Goal: Task Accomplishment & Management: Complete application form

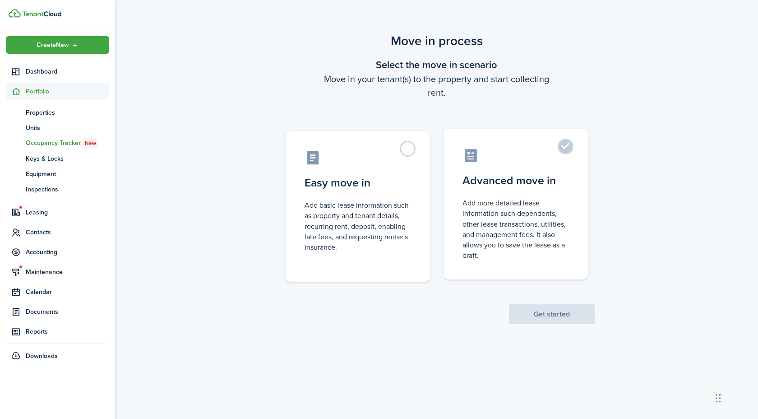
click at [526, 187] on control-radio-card-title "Advanced move in" at bounding box center [515, 180] width 106 height 16
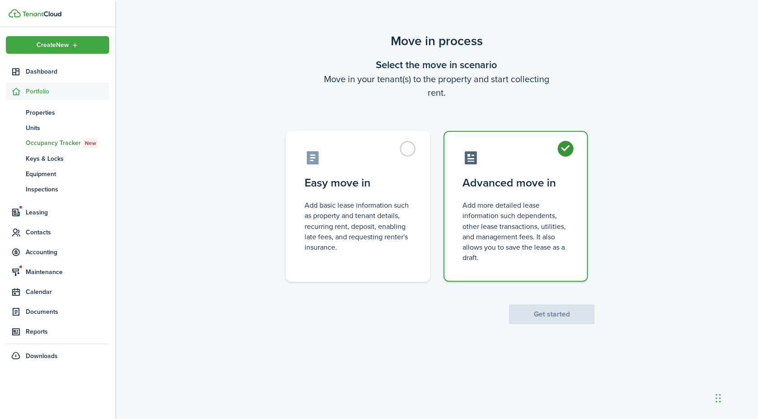
radio input "true"
click at [533, 312] on button "Get started" at bounding box center [552, 314] width 86 height 20
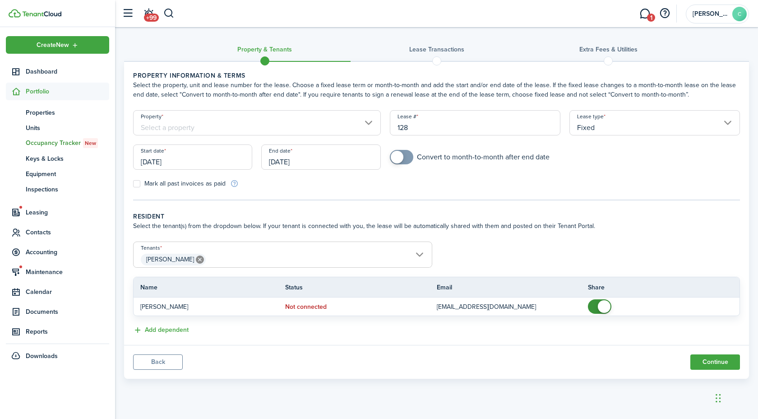
click at [341, 120] on input "Property" at bounding box center [257, 122] width 248 height 25
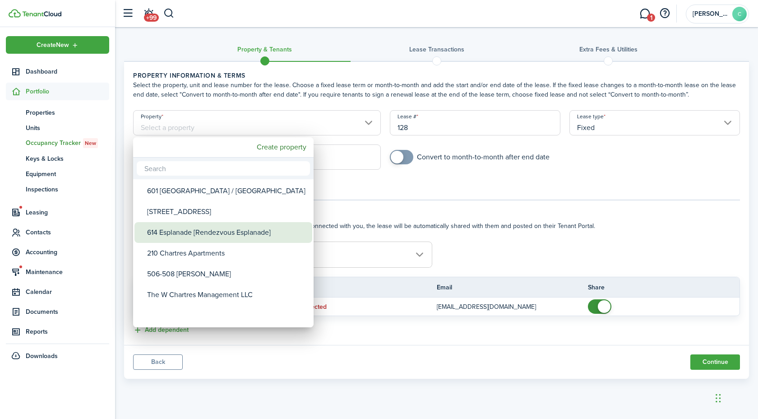
click at [212, 239] on div "614 Esplanade [Rendezvous Esplanade]" at bounding box center [227, 232] width 160 height 21
type input "614 Esplanade [Rendezvous Esplanade]"
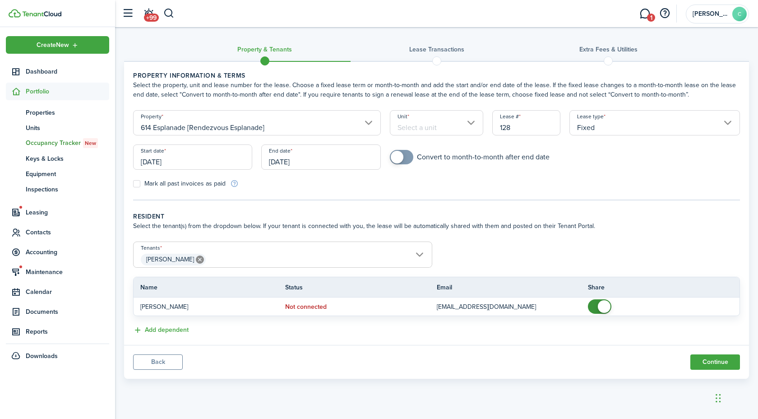
click at [469, 130] on input "Unit" at bounding box center [437, 122] width 94 height 25
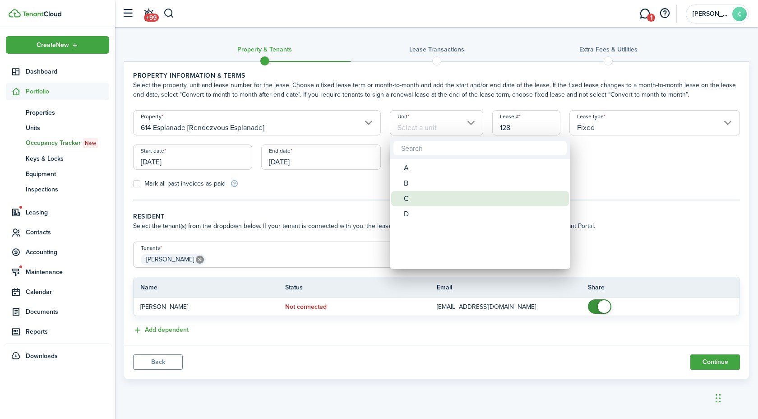
click at [436, 199] on div "C" at bounding box center [484, 198] width 160 height 15
type input "C"
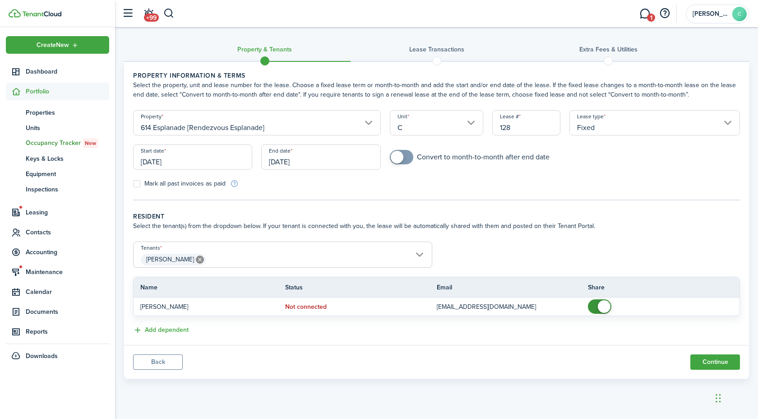
click at [528, 127] on input "128" at bounding box center [526, 122] width 68 height 25
click at [513, 124] on input "614.ESPLANADE.C.[DATE]-[DATE]" at bounding box center [526, 122] width 68 height 25
type input "614.ESPLANADE.C.[DATE]-[DATE]"
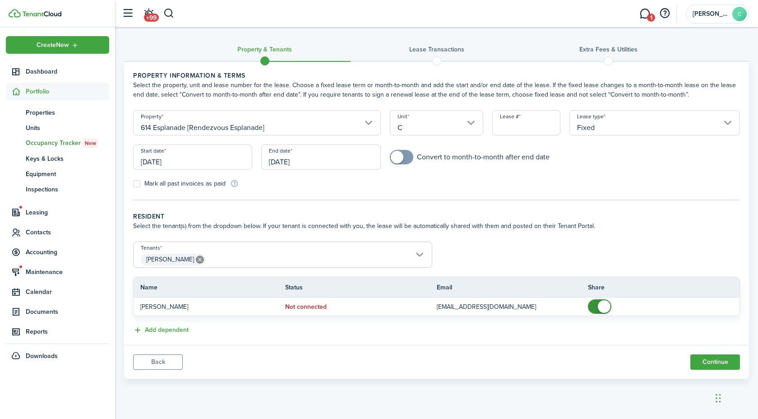
checkbox input "true"
click at [406, 159] on span at bounding box center [401, 157] width 9 height 14
click at [168, 168] on input "[DATE]" at bounding box center [192, 156] width 119 height 25
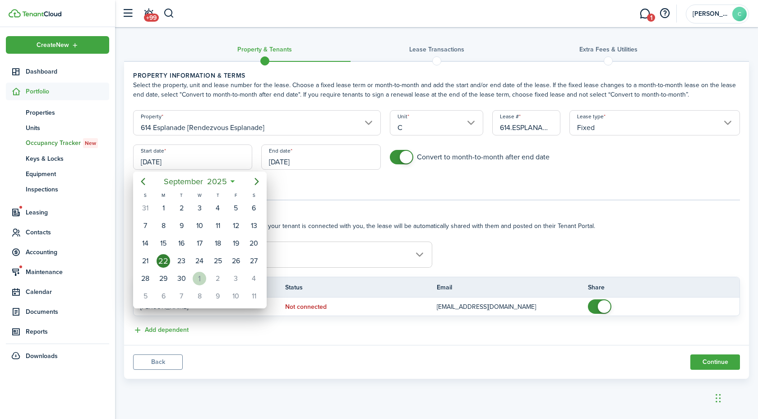
click at [199, 275] on div "1" at bounding box center [200, 279] width 14 height 14
type input "[DATE]"
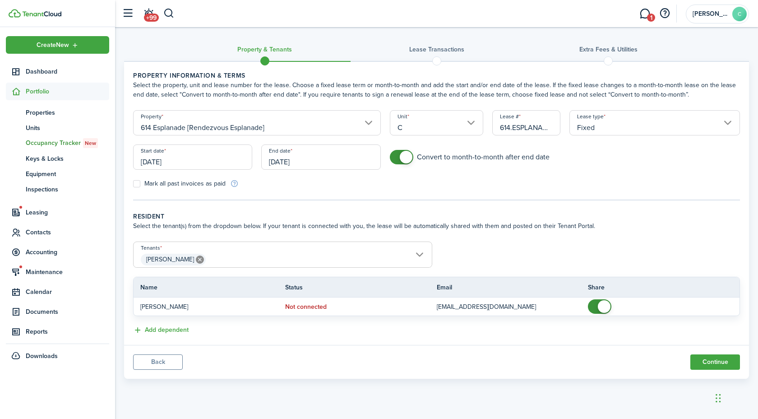
click at [285, 160] on input "[DATE]" at bounding box center [320, 156] width 119 height 25
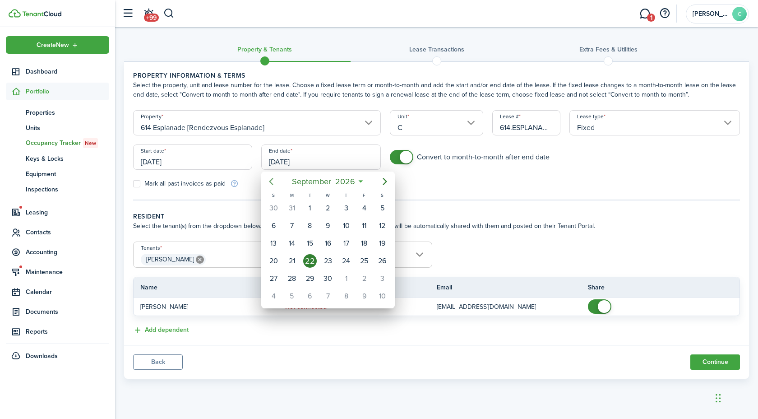
click at [273, 178] on icon "Previous page" at bounding box center [271, 181] width 11 height 11
click at [290, 292] on div "31" at bounding box center [292, 296] width 14 height 14
type input "[DATE]"
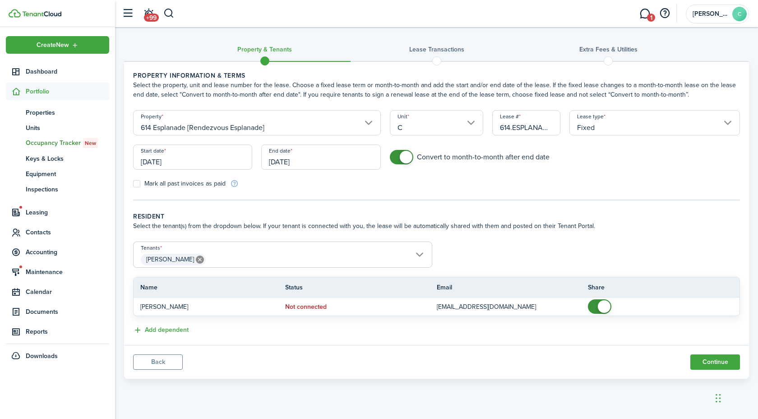
click at [522, 133] on input "614.ESPLANADE.C.[DATE]-[DATE]" at bounding box center [526, 122] width 68 height 25
click at [529, 131] on input "614.ESPLANADE.C.[DATE]-[DATE]" at bounding box center [526, 122] width 68 height 25
click at [538, 128] on input "614.ESPLANADE.C.[DATE]-[DATE]" at bounding box center [526, 122] width 68 height 25
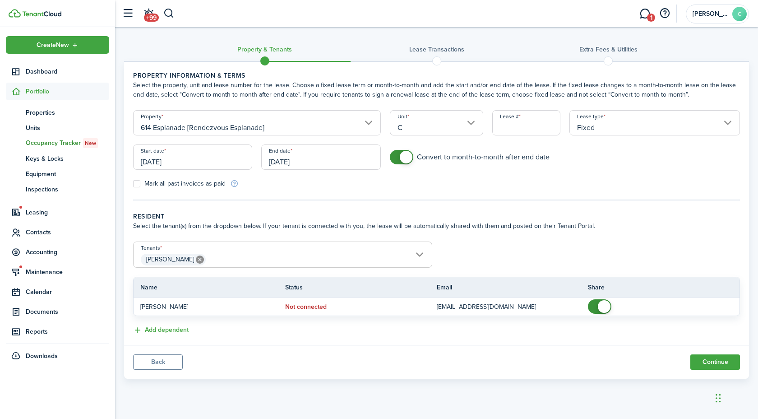
click at [523, 130] on input "614.ESPLANADE.C.[DATE]-[DATE]" at bounding box center [526, 122] width 68 height 25
click at [519, 129] on input "614.ESPLANADE.C.[DATE]-[DATE]" at bounding box center [526, 122] width 68 height 25
click at [506, 124] on input "614.ESPLANADE.C.[DATE]-[DATE]" at bounding box center [526, 122] width 68 height 25
click at [285, 166] on input "[DATE]" at bounding box center [320, 156] width 119 height 25
type input "614.ESPLANADE.C.[DATE]-[DATE]"
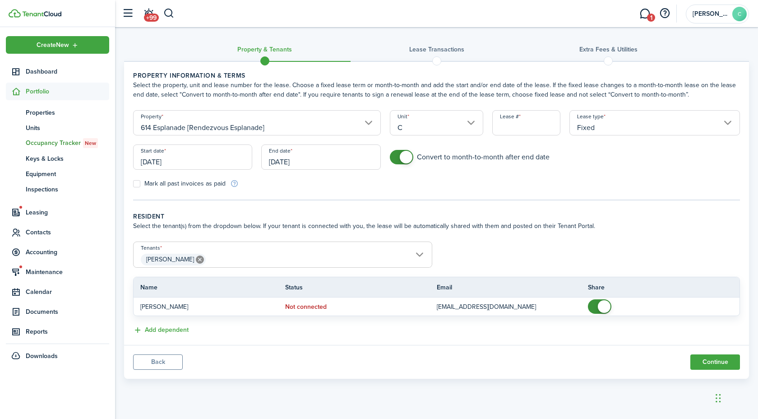
scroll to position [0, 0]
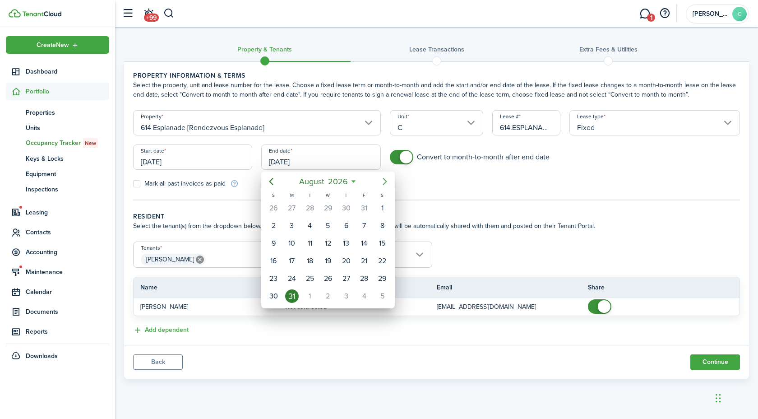
click at [380, 186] on icon "Next page" at bounding box center [384, 181] width 11 height 11
click at [330, 275] on div "30" at bounding box center [328, 279] width 14 height 14
type input "[DATE]"
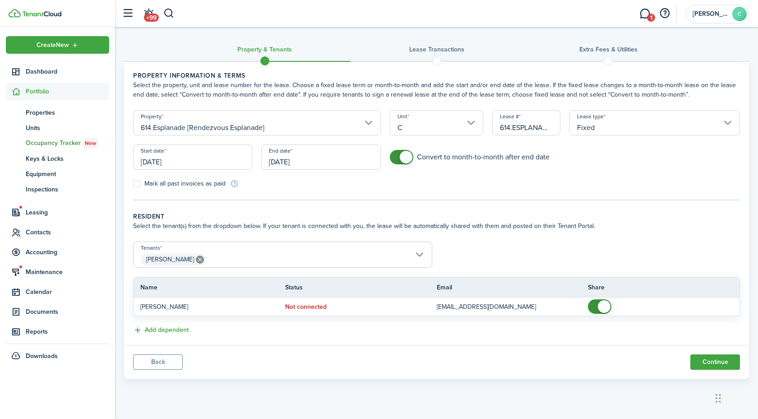
click at [335, 188] on div "Mark all past invoices as paid" at bounding box center [283, 183] width 308 height 9
click at [517, 122] on input "614.ESPLANADE.C.[DATE]-[DATE]" at bounding box center [526, 122] width 68 height 25
click at [711, 360] on button "Continue" at bounding box center [715, 361] width 50 height 15
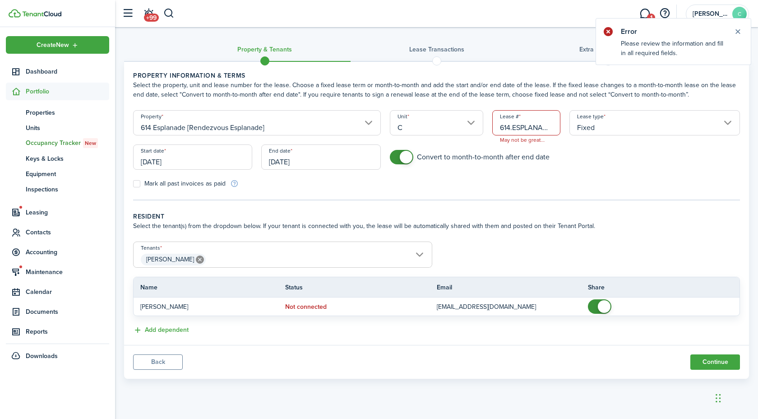
click at [537, 125] on input "614.ESPLANADE.C.[DATE]-[DATE]" at bounding box center [526, 122] width 68 height 25
drag, startPoint x: 511, startPoint y: 136, endPoint x: 530, endPoint y: 136, distance: 19.4
click at [530, 136] on span "May not be greater than 32 characters." at bounding box center [523, 139] width 61 height 9
click at [540, 136] on span "May not be greater than 32 characters." at bounding box center [523, 139] width 61 height 9
click at [549, 143] on span "May not be greater than 32 characters." at bounding box center [523, 139] width 61 height 9
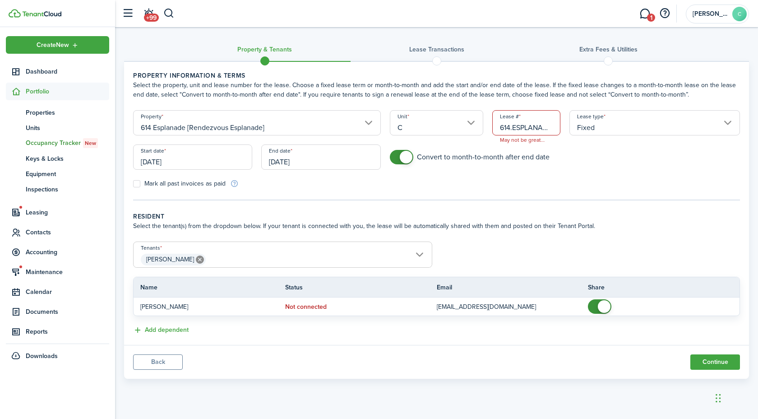
click at [549, 143] on span "May not be greater than 32 characters." at bounding box center [523, 139] width 61 height 9
click at [508, 129] on input "614.ESPLANADE.C.[DATE]-[DATE]" at bounding box center [526, 122] width 68 height 25
type input "614.ESPLANADE.C.[DATE]-[DATE]"
click at [705, 355] on button "Continue" at bounding box center [715, 361] width 50 height 15
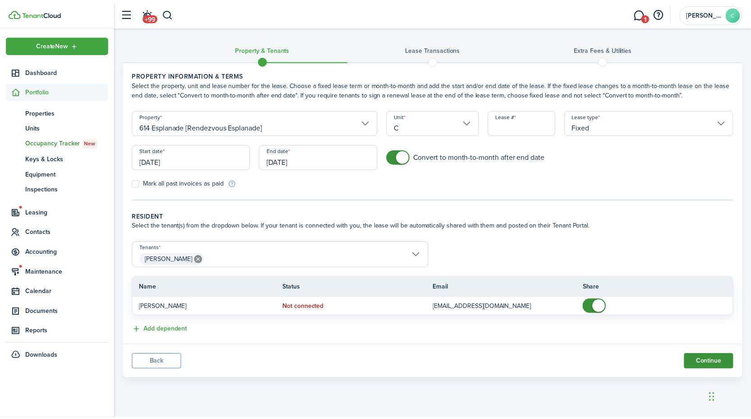
scroll to position [0, 0]
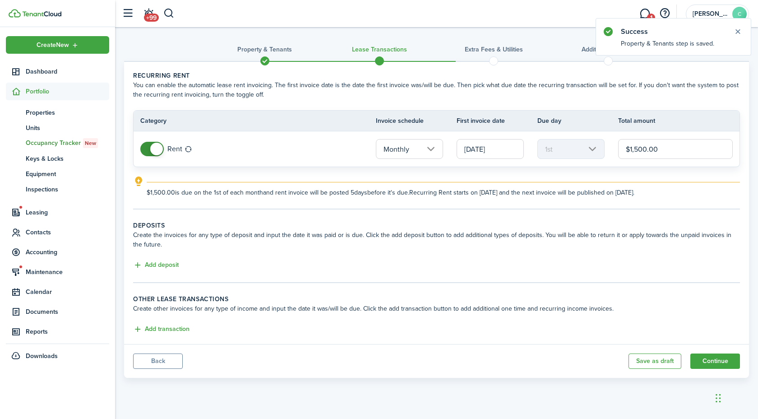
click at [640, 150] on input "$1,500.00" at bounding box center [675, 149] width 115 height 20
type input "$1,200.00"
click at [151, 263] on button "Add deposit" at bounding box center [156, 265] width 46 height 10
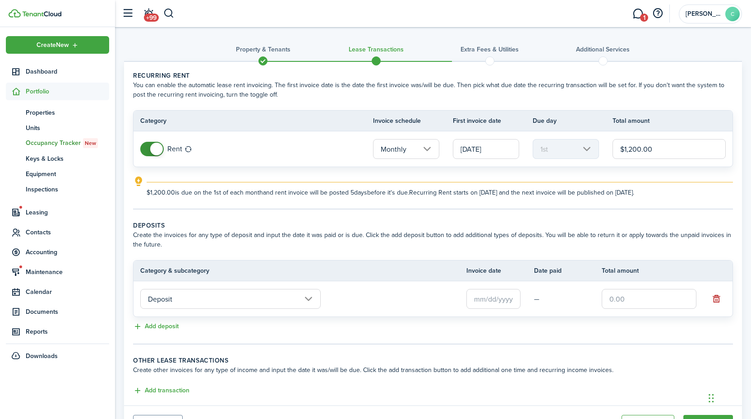
click at [296, 296] on input "Deposit" at bounding box center [230, 299] width 180 height 20
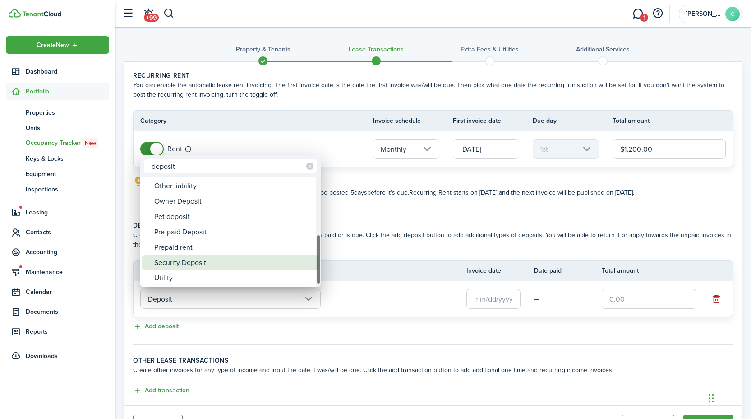
type input "deposit"
click at [282, 260] on div "Security Deposit" at bounding box center [234, 262] width 160 height 15
type input "Deposit / Security Deposit"
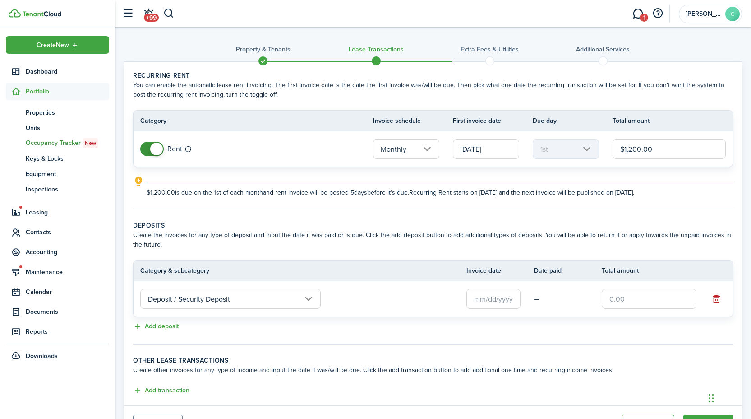
click at [491, 301] on input "text" at bounding box center [493, 299] width 54 height 20
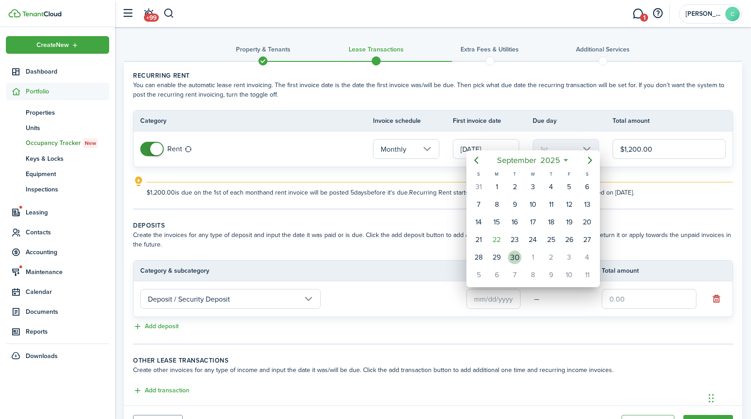
click at [513, 258] on div "30" at bounding box center [515, 257] width 14 height 14
type input "[DATE]"
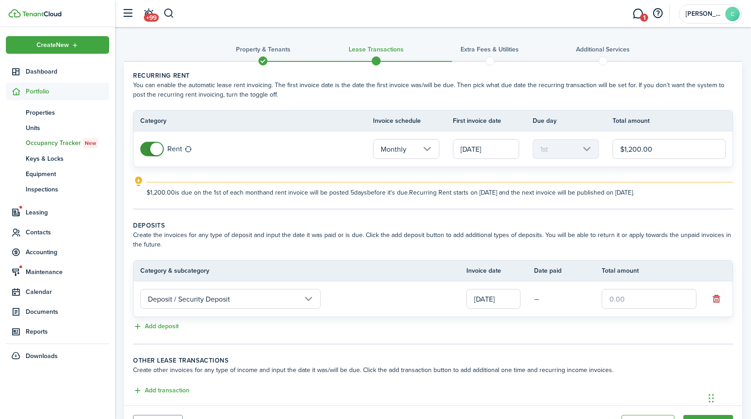
click at [491, 296] on input "[DATE]" at bounding box center [493, 299] width 54 height 20
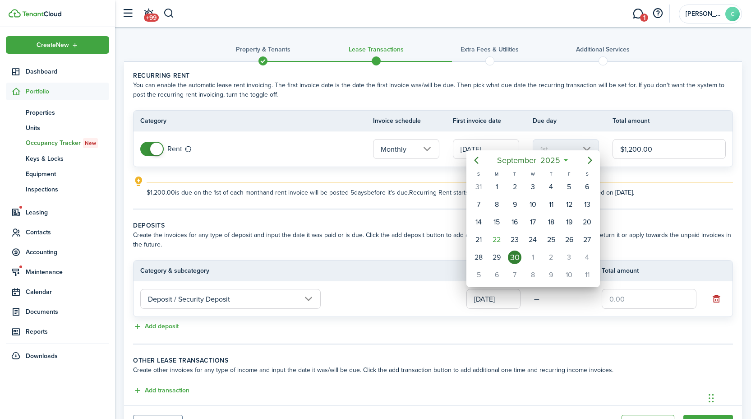
click at [425, 278] on div at bounding box center [375, 209] width 895 height 563
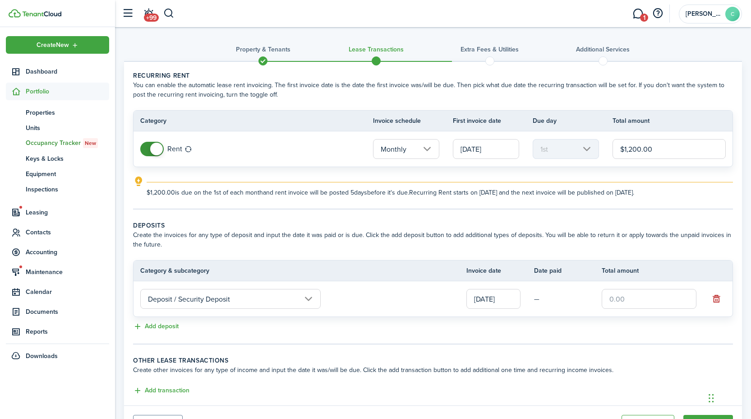
click at [622, 297] on input "text" at bounding box center [649, 299] width 95 height 20
type input "$1,200.00"
click at [571, 292] on td "—" at bounding box center [568, 299] width 68 height 14
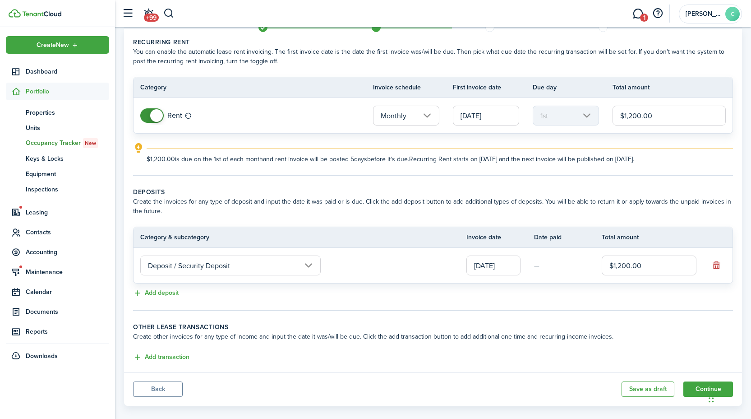
scroll to position [45, 0]
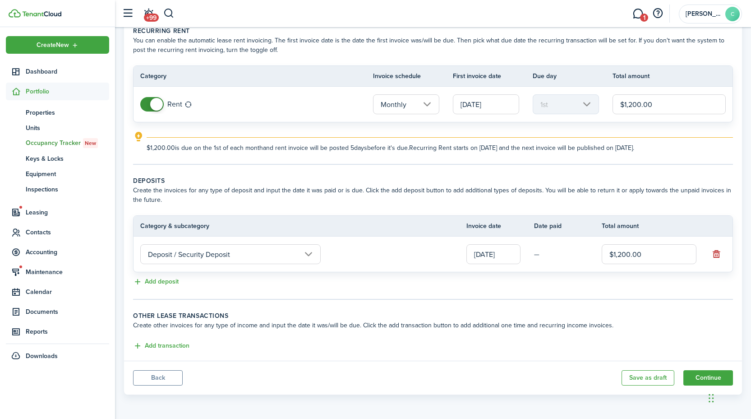
click at [491, 255] on input "[DATE]" at bounding box center [493, 254] width 54 height 20
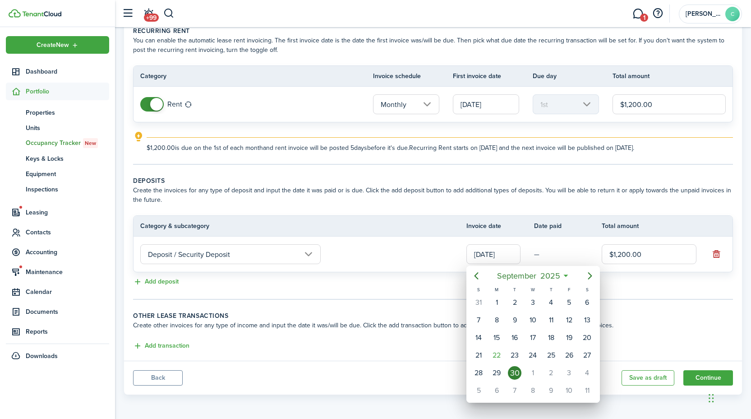
click at [413, 284] on div at bounding box center [375, 209] width 895 height 563
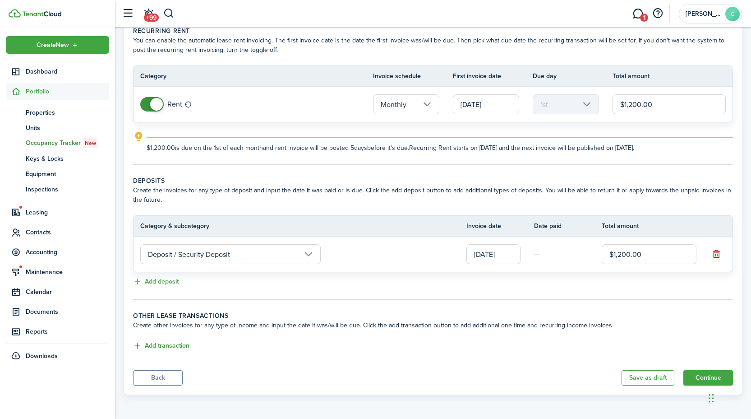
click at [169, 346] on button "Add transaction" at bounding box center [161, 346] width 56 height 10
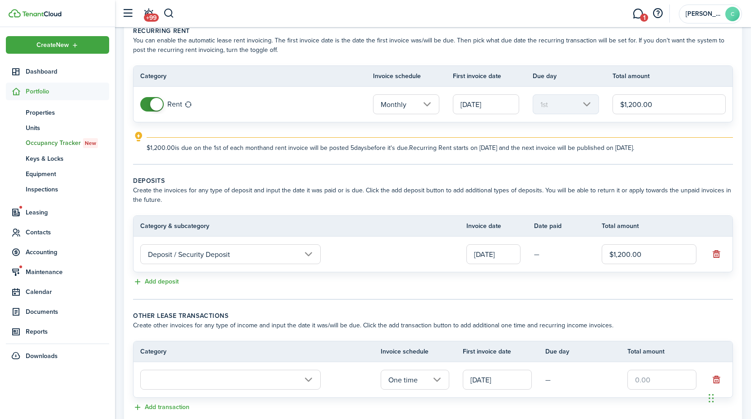
click at [418, 376] on input "One time" at bounding box center [415, 379] width 69 height 20
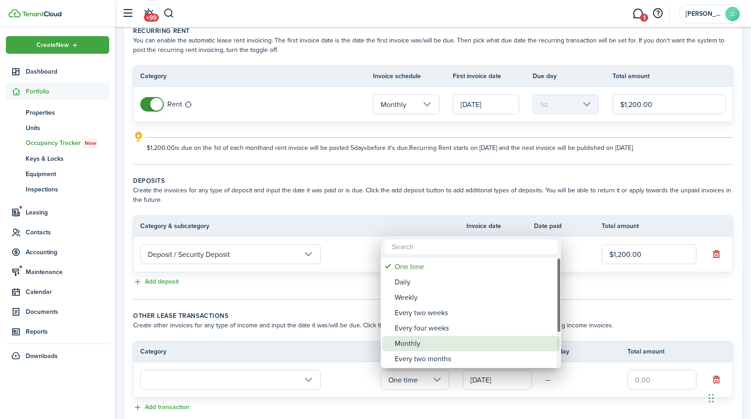
click at [443, 348] on div "Monthly" at bounding box center [475, 343] width 160 height 15
type input "Monthly"
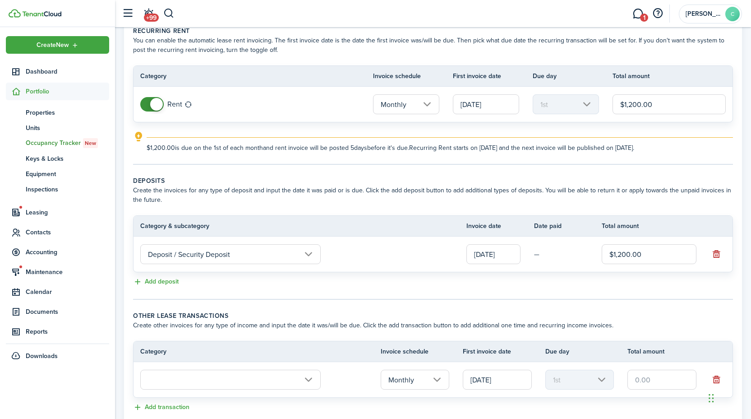
click at [517, 385] on input "[DATE]" at bounding box center [497, 379] width 69 height 20
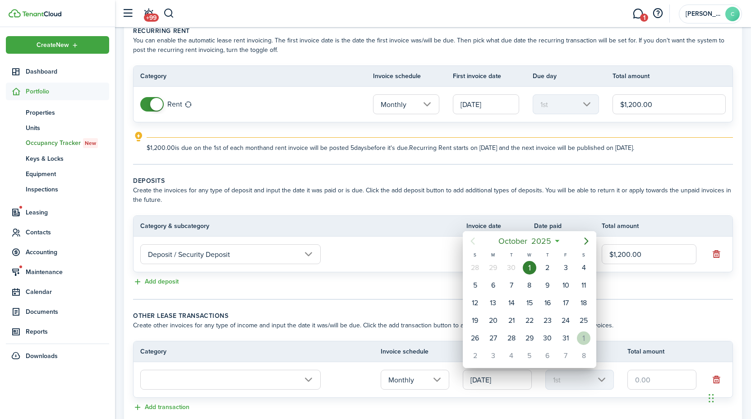
click at [585, 338] on div "1" at bounding box center [584, 338] width 14 height 14
type input "[DATE]"
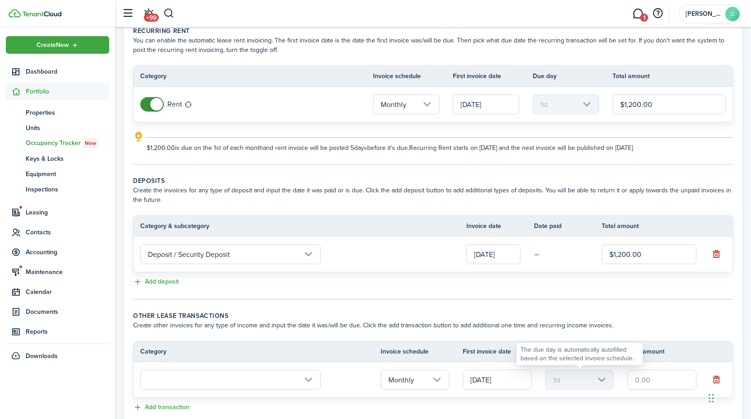
click at [589, 377] on mbsc-scroller "1st" at bounding box center [579, 379] width 69 height 20
click at [644, 379] on input "text" at bounding box center [661, 379] width 69 height 20
type input "$50.00"
click at [300, 385] on input "text" at bounding box center [230, 379] width 180 height 20
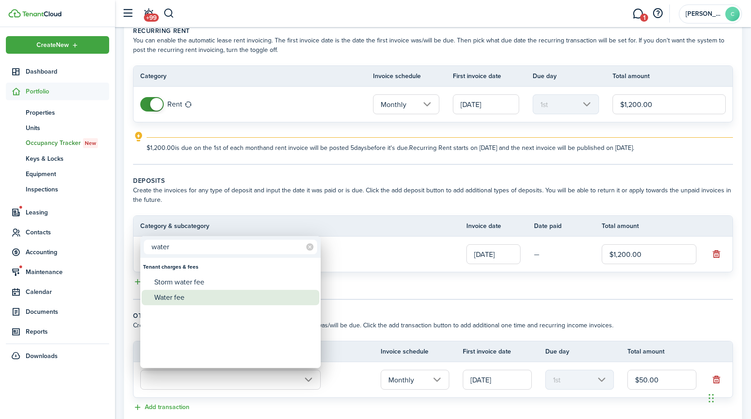
type input "water"
click at [254, 299] on div "Water fee" at bounding box center [234, 297] width 160 height 15
type input "Tenant charges & fees / Water fee"
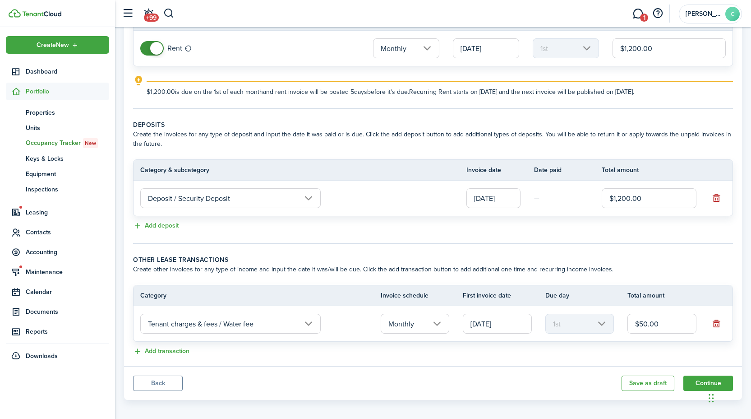
scroll to position [106, 0]
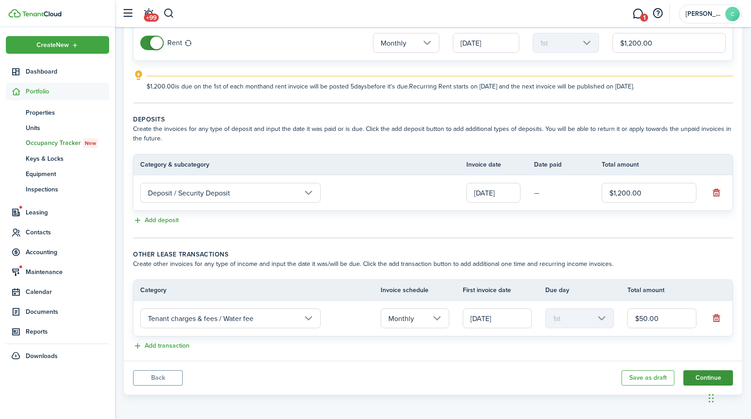
click at [704, 377] on button "Continue" at bounding box center [708, 377] width 50 height 15
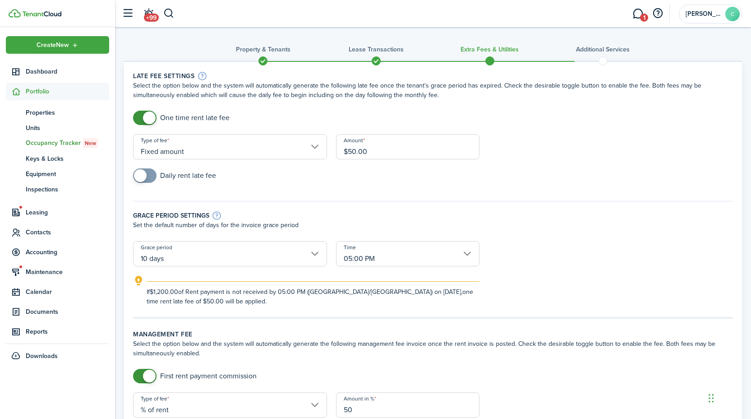
click at [409, 254] on input "05:00 PM" at bounding box center [407, 253] width 143 height 25
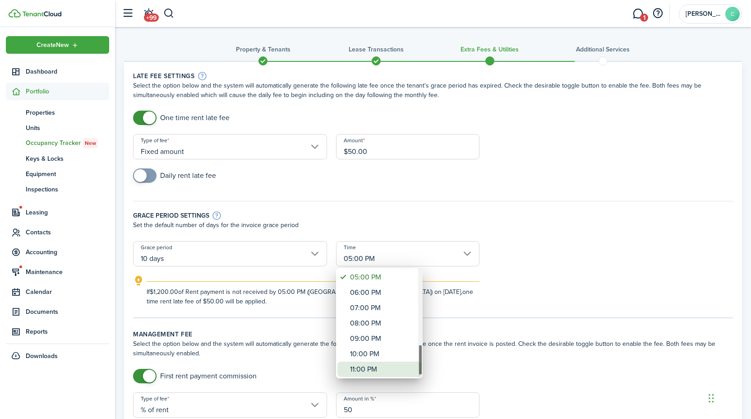
click at [390, 375] on div "11:00 PM" at bounding box center [383, 368] width 66 height 15
type input "11:00 PM"
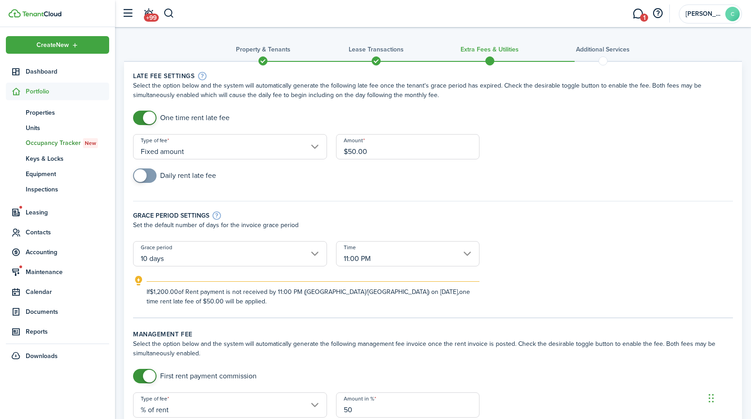
click at [540, 269] on form "One time rent late fee Type of fee Fixed amount Amount $50.00 Daily rent late f…" at bounding box center [433, 208] width 609 height 195
click at [290, 245] on input "10 days" at bounding box center [230, 253] width 194 height 25
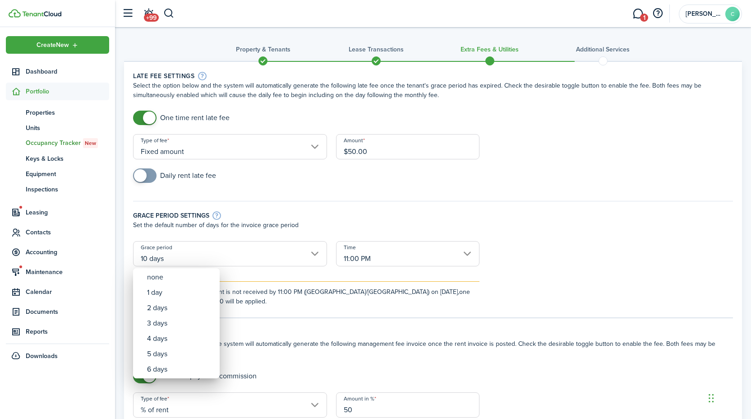
click at [282, 292] on div at bounding box center [375, 209] width 895 height 563
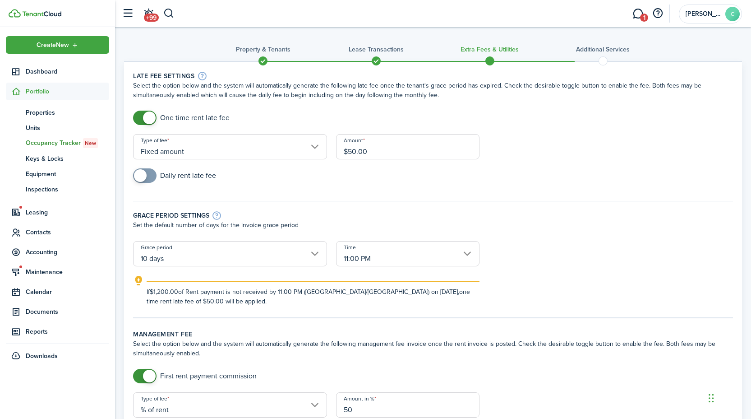
click at [354, 152] on input "$50.00" at bounding box center [407, 146] width 143 height 25
click at [267, 197] on div "Grace period settings Set the default number of days for the invoice grace peri…" at bounding box center [433, 216] width 609 height 49
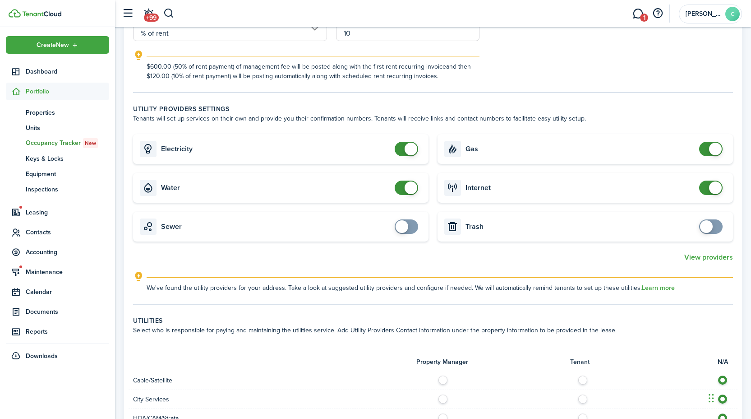
scroll to position [435, 0]
checkbox input "false"
click at [411, 186] on span at bounding box center [411, 186] width 13 height 13
checkbox input "false"
click at [714, 152] on span at bounding box center [715, 147] width 13 height 13
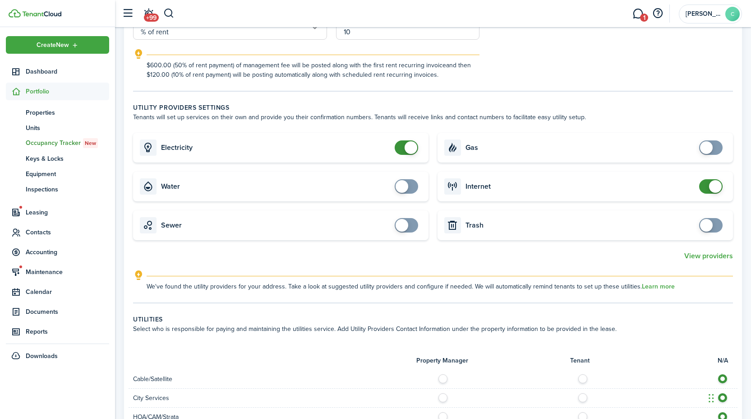
checkbox input "false"
click at [713, 186] on span at bounding box center [715, 186] width 13 height 13
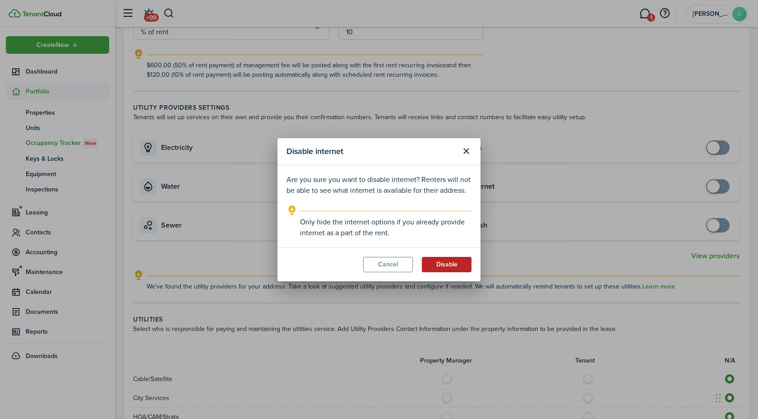
click at [442, 262] on button "Disable" at bounding box center [447, 264] width 50 height 15
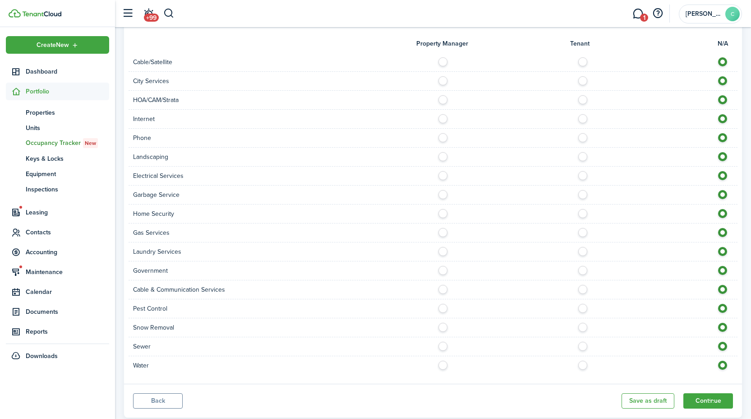
scroll to position [755, 0]
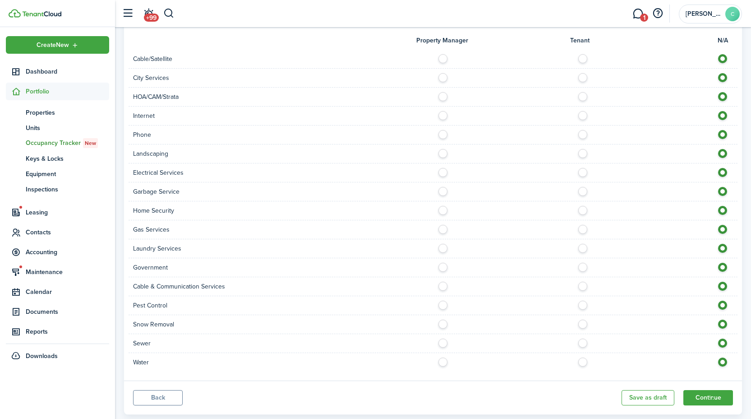
click at [582, 359] on label at bounding box center [585, 359] width 16 height 5
radio input "true"
click at [444, 305] on label at bounding box center [445, 302] width 16 height 5
radio input "true"
click at [445, 78] on label at bounding box center [445, 75] width 16 height 5
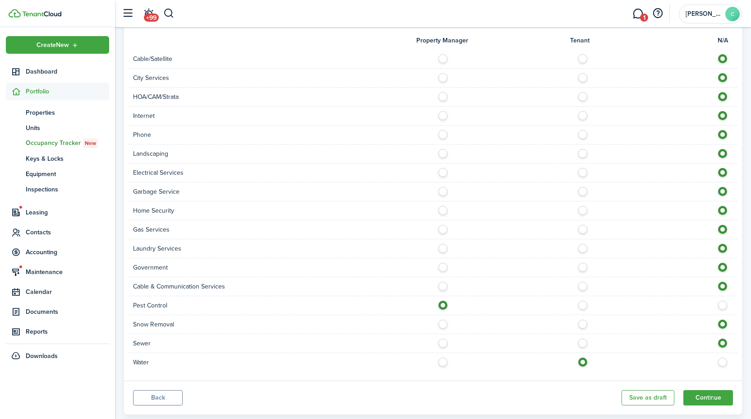
radio input "true"
click at [441, 171] on label at bounding box center [445, 170] width 16 height 5
radio input "true"
click at [443, 191] on label at bounding box center [445, 189] width 16 height 5
radio input "true"
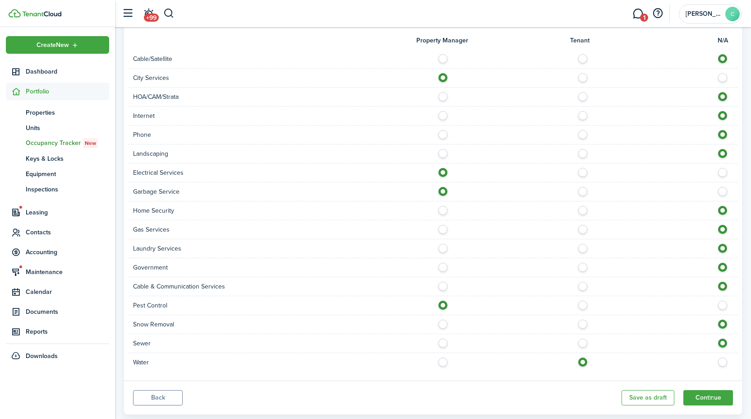
click at [443, 229] on label at bounding box center [445, 227] width 16 height 5
radio input "true"
click at [443, 343] on label at bounding box center [445, 340] width 16 height 5
click at [723, 341] on label at bounding box center [725, 340] width 16 height 5
radio input "false"
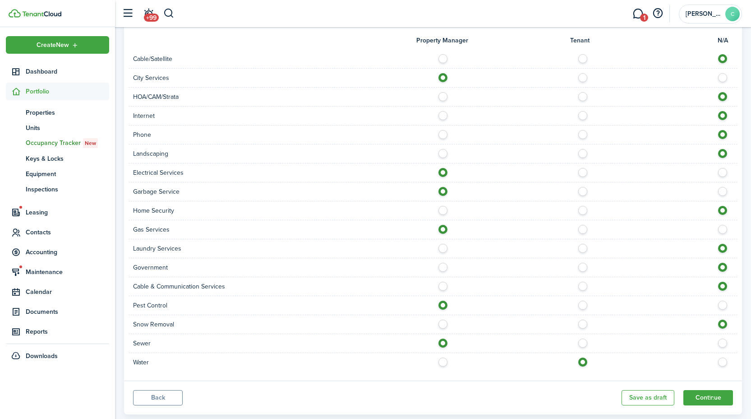
radio input "true"
click at [581, 171] on label at bounding box center [585, 170] width 16 height 5
radio input "false"
radio input "true"
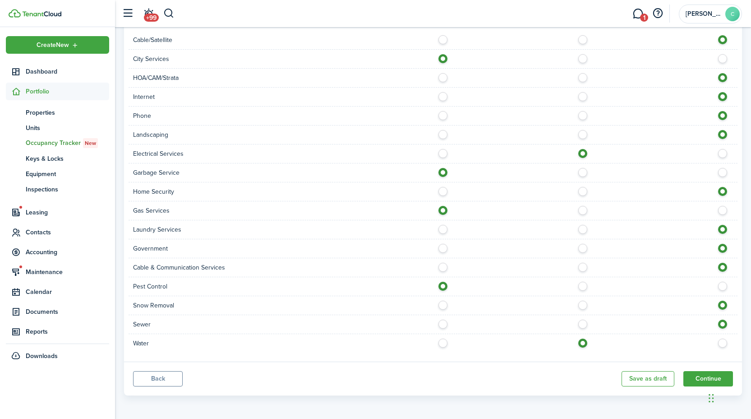
scroll to position [775, 0]
click at [702, 378] on button "Continue" at bounding box center [708, 376] width 50 height 15
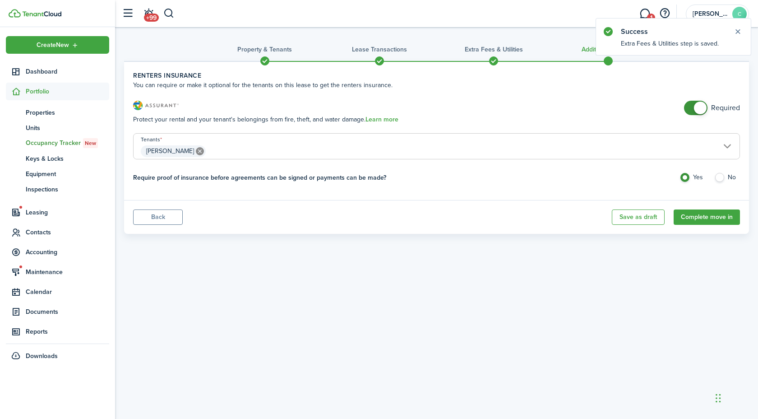
checkbox input "false"
click at [699, 108] on span at bounding box center [700, 107] width 13 height 13
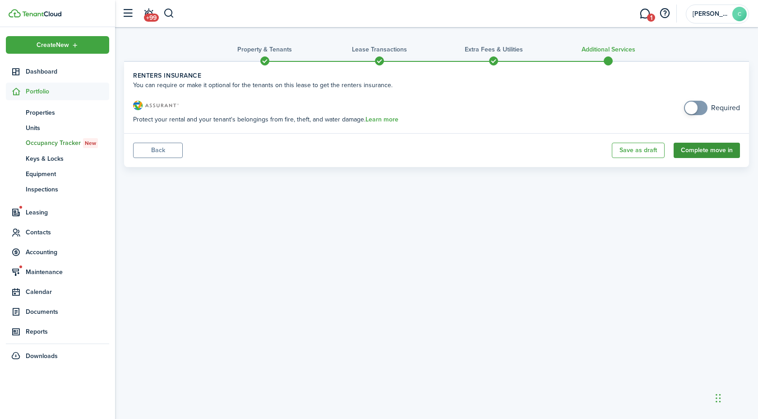
click at [718, 154] on button "Complete move in" at bounding box center [706, 150] width 66 height 15
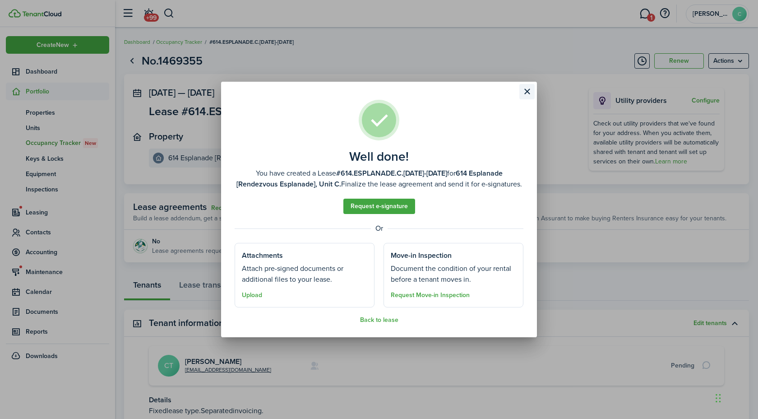
click at [531, 92] on button "Close modal" at bounding box center [526, 91] width 15 height 15
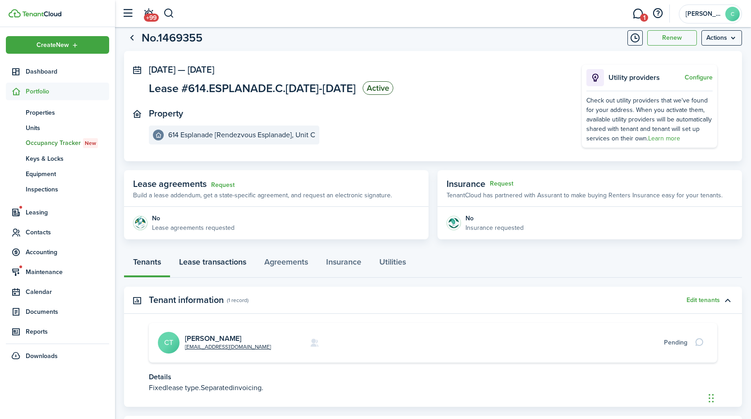
scroll to position [45, 0]
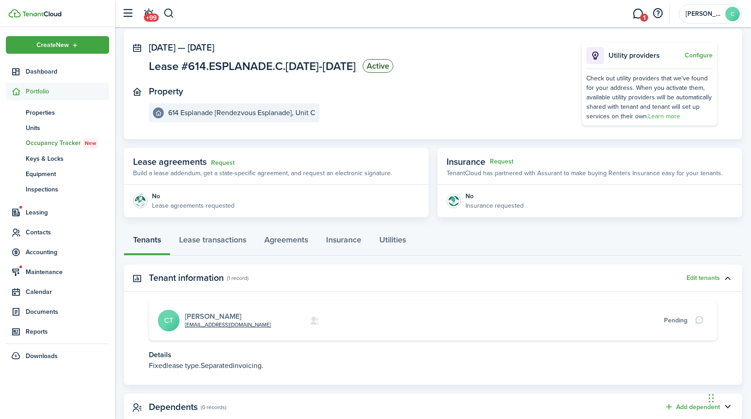
click at [198, 314] on link "[PERSON_NAME]" at bounding box center [213, 316] width 56 height 10
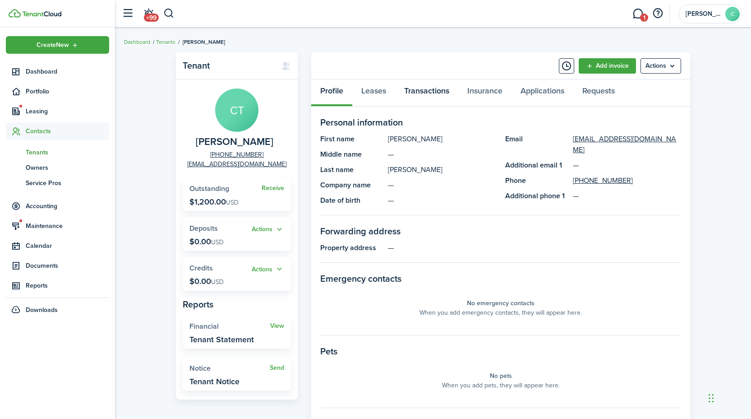
click at [436, 87] on link "Transactions" at bounding box center [426, 92] width 63 height 27
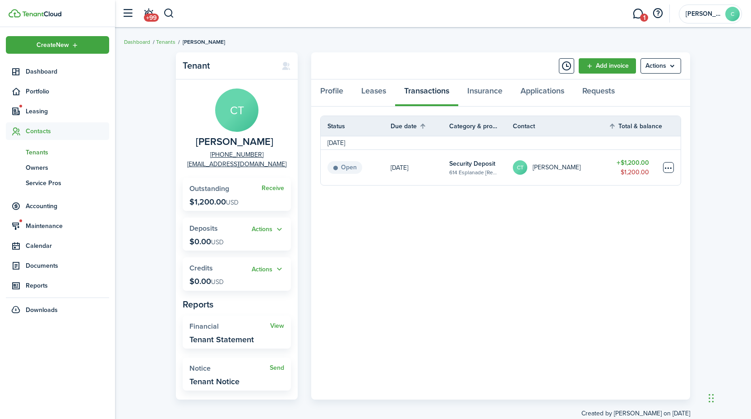
click at [669, 170] on table-menu-btn-icon at bounding box center [668, 167] width 11 height 11
click at [640, 200] on link "Mark as paid" at bounding box center [634, 200] width 79 height 15
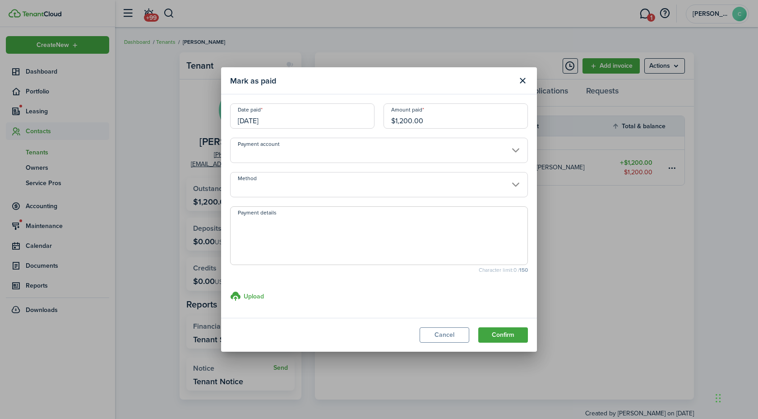
click at [298, 119] on input "[DATE]" at bounding box center [302, 115] width 144 height 25
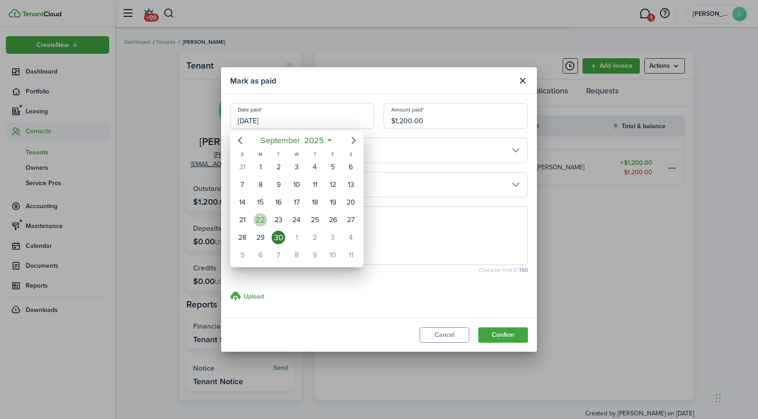
click at [261, 219] on div "22" at bounding box center [260, 220] width 14 height 14
type input "[DATE]"
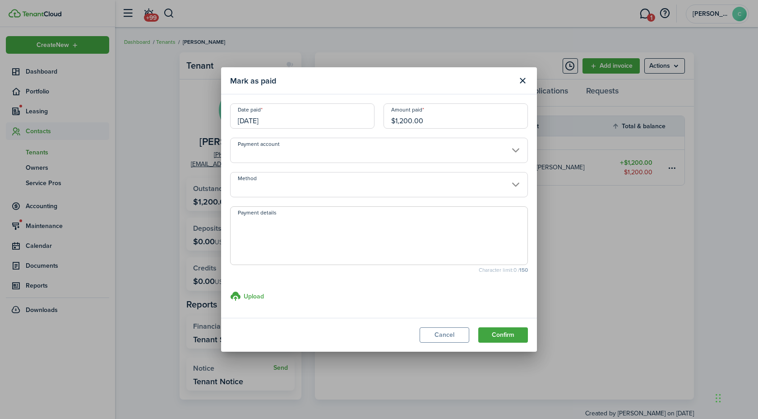
click at [488, 148] on input "Payment account" at bounding box center [379, 150] width 298 height 25
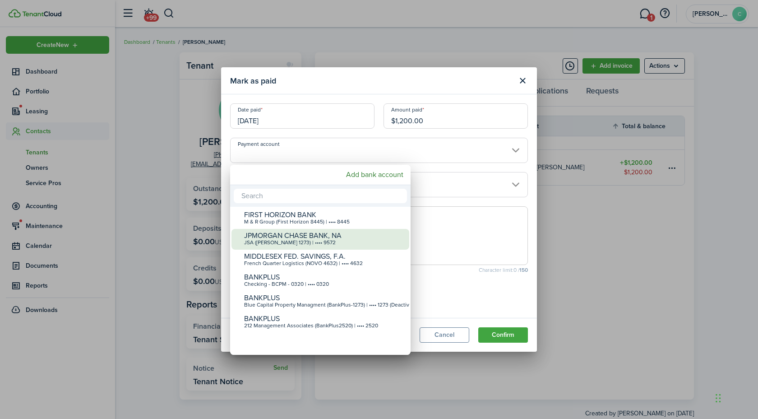
click at [379, 235] on div "JPMORGAN CHASE BANK, NA" at bounding box center [324, 235] width 160 height 8
type input "•••• •••• •••• 9572"
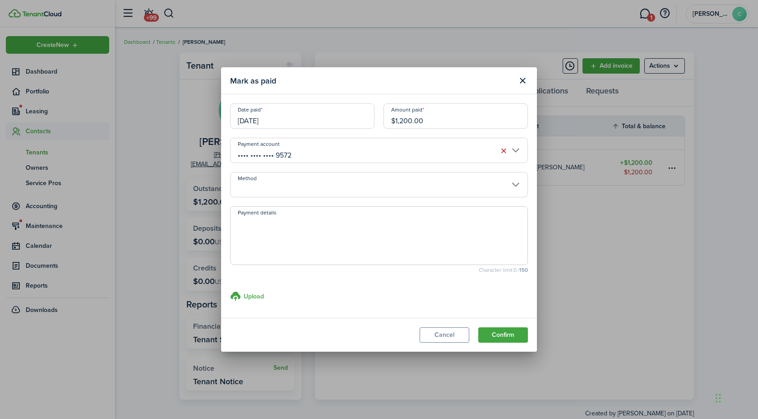
click at [518, 182] on input "Method" at bounding box center [379, 184] width 298 height 25
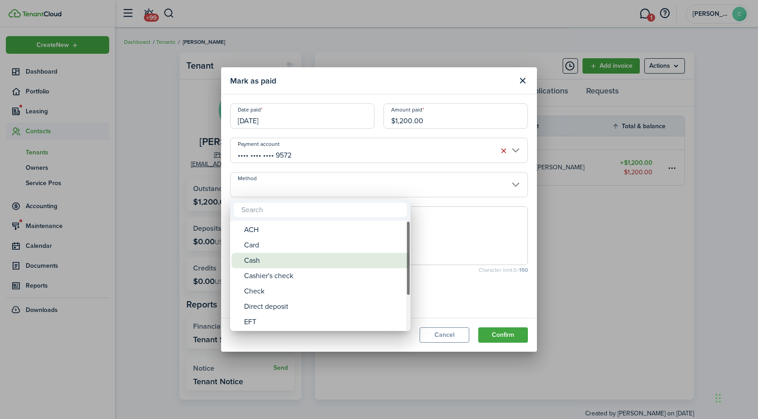
click at [305, 259] on div "Cash" at bounding box center [324, 260] width 160 height 15
type input "Cash"
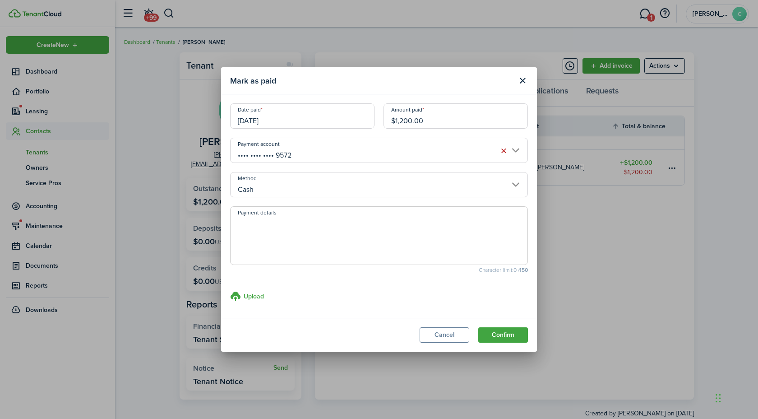
click at [322, 234] on textarea "Payment details" at bounding box center [378, 237] width 297 height 43
click at [504, 336] on button "Confirm" at bounding box center [503, 334] width 50 height 15
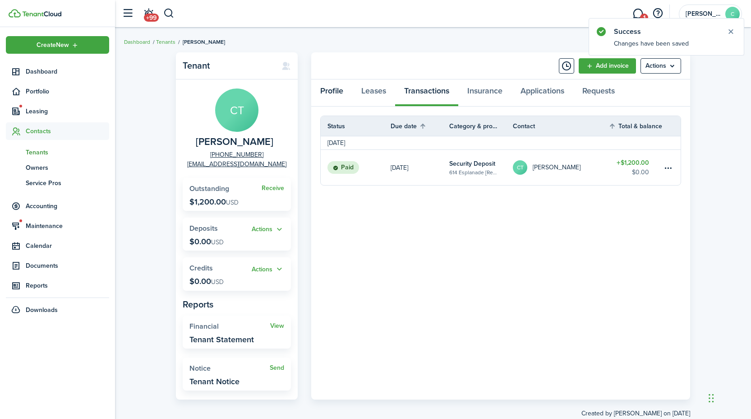
click at [322, 97] on link "Profile" at bounding box center [331, 92] width 41 height 27
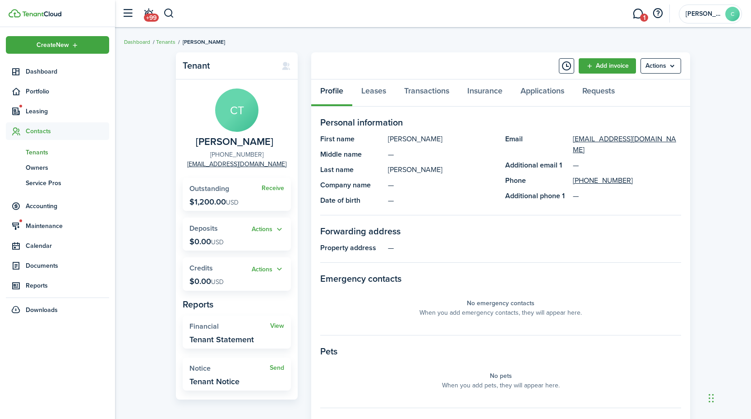
click at [238, 152] on link "[PHONE_NUMBER]" at bounding box center [236, 154] width 53 height 9
click at [414, 92] on link "Transactions" at bounding box center [426, 92] width 63 height 27
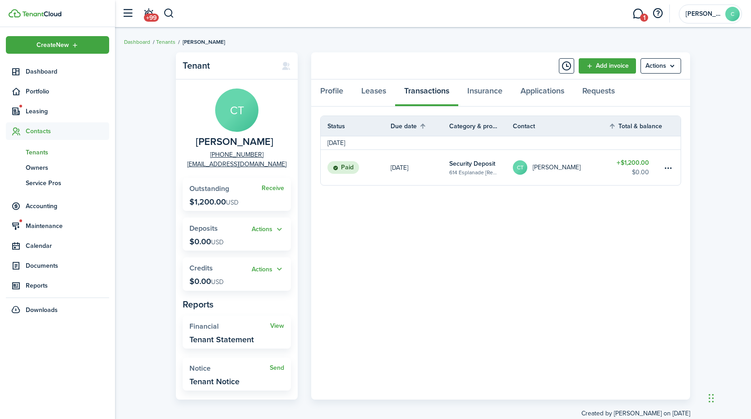
click at [185, 40] on span "[PERSON_NAME]" at bounding box center [204, 42] width 42 height 8
